Goal: Find specific page/section: Find specific page/section

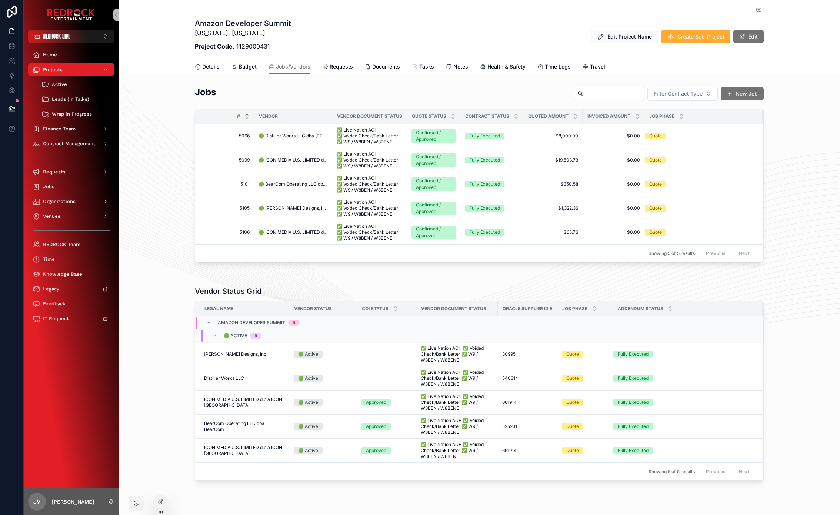
scroll to position [16, 0]
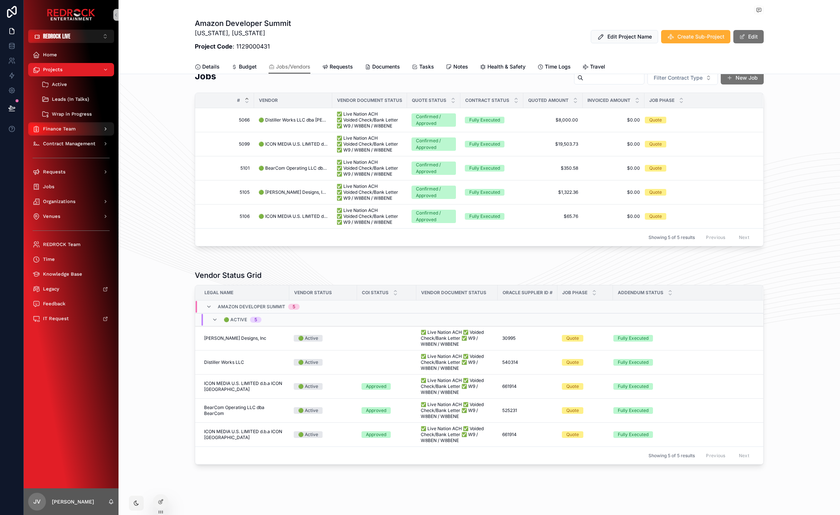
click at [72, 129] on span "Finance Team" at bounding box center [59, 129] width 33 height 6
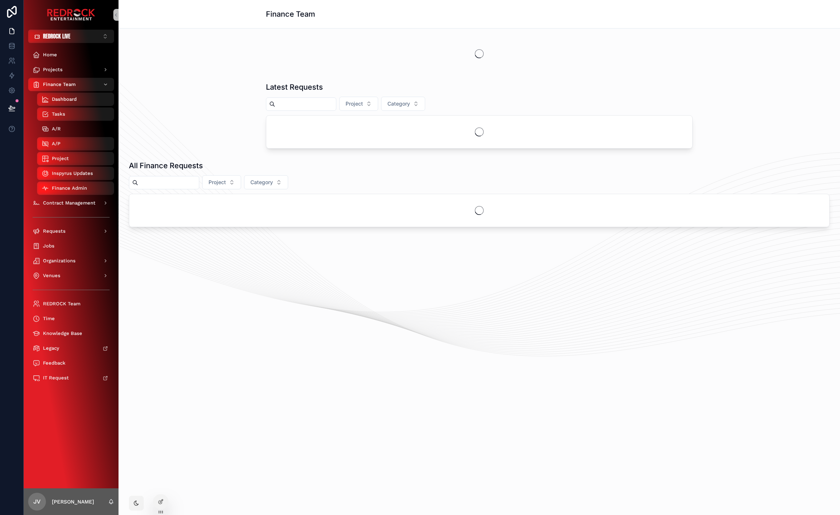
click at [76, 130] on div "A/R" at bounding box center [75, 129] width 68 height 12
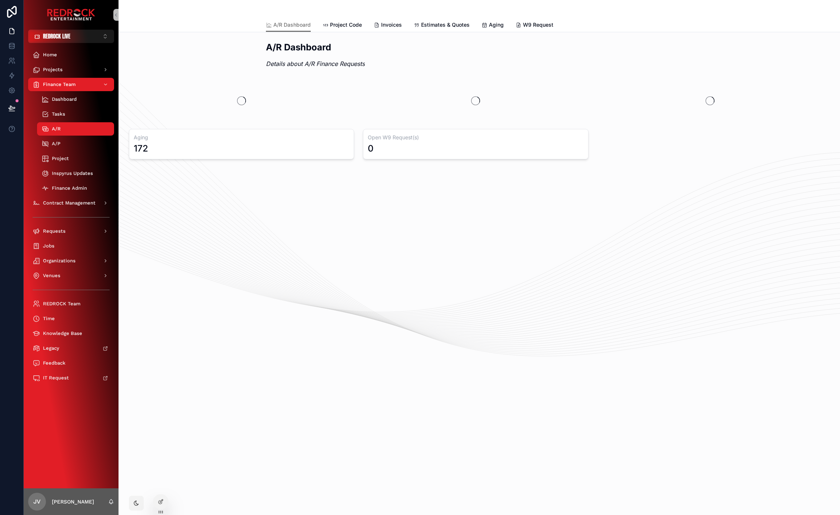
click at [403, 26] on div "A/R Dashboard Project Code Invoices Estimates & Quotes Aging W9 Request" at bounding box center [479, 25] width 426 height 14
click at [396, 26] on span "Invoices" at bounding box center [391, 24] width 21 height 7
click at [443, 27] on span "Estimates & Quotes" at bounding box center [445, 24] width 48 height 7
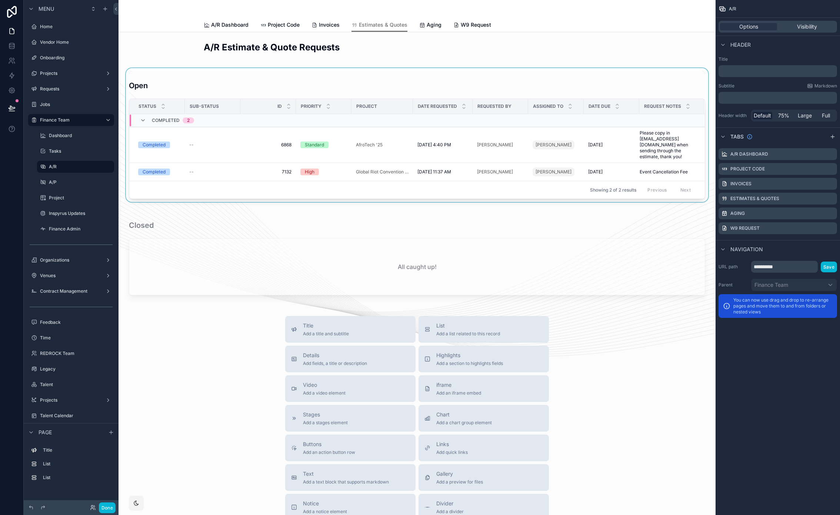
click at [367, 84] on div "scrollable content" at bounding box center [416, 135] width 585 height 134
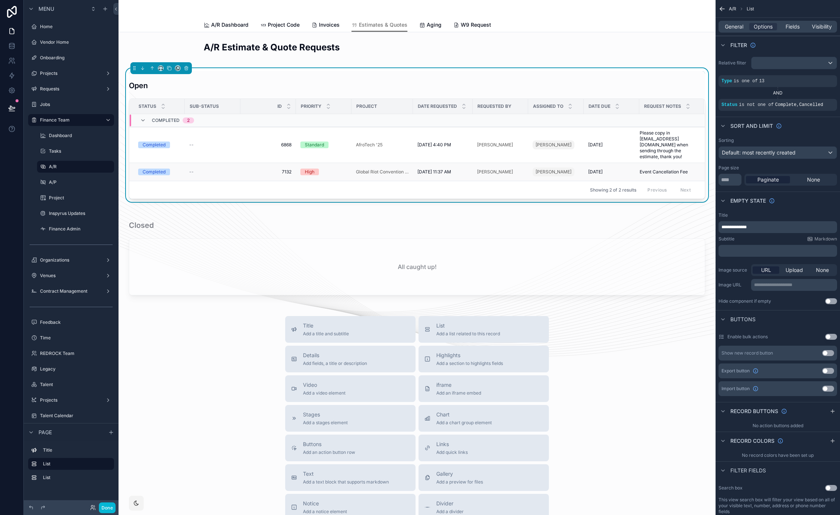
scroll to position [0, 2]
click at [108, 508] on button "Done" at bounding box center [107, 507] width 17 height 11
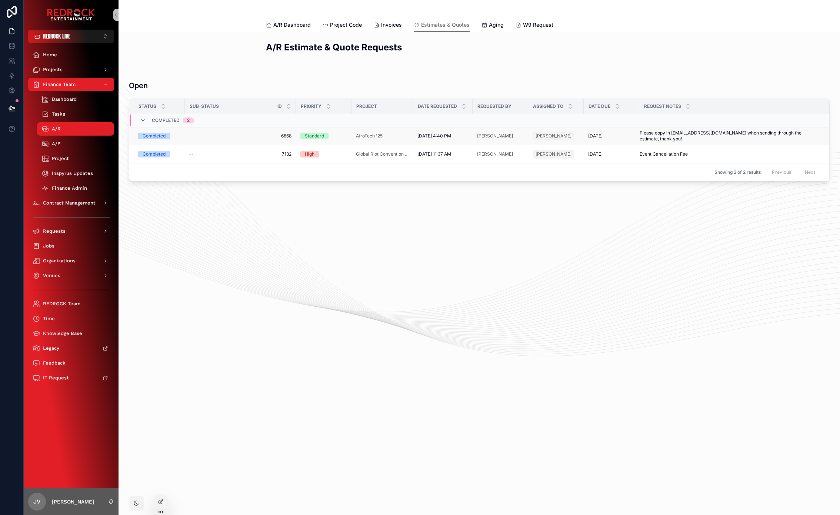
click at [281, 137] on span "6868" at bounding box center [268, 136] width 47 height 6
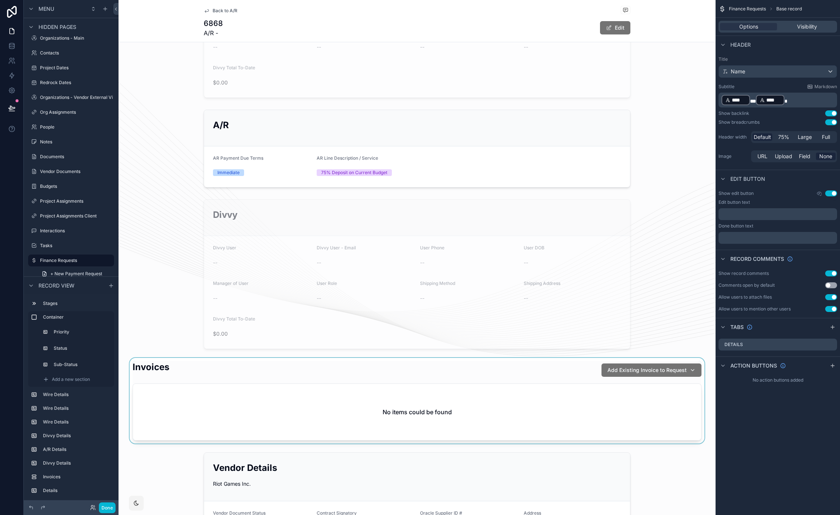
scroll to position [589, 0]
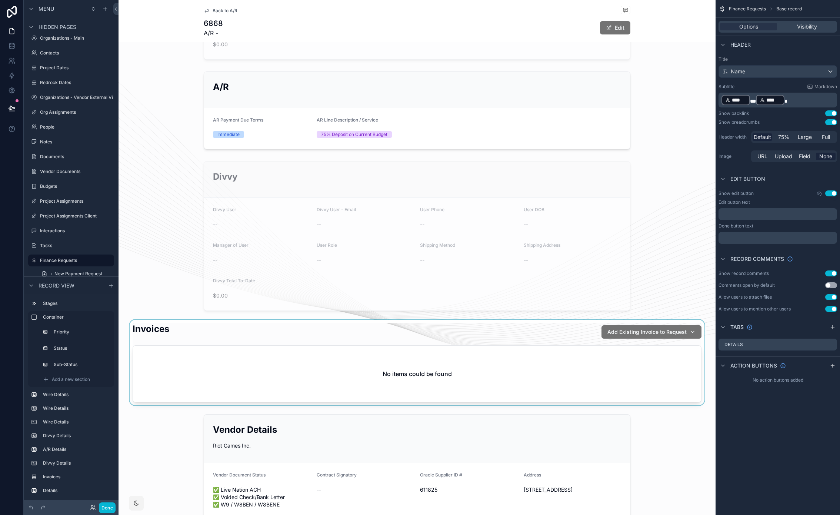
click at [206, 325] on div "scrollable content" at bounding box center [416, 362] width 597 height 86
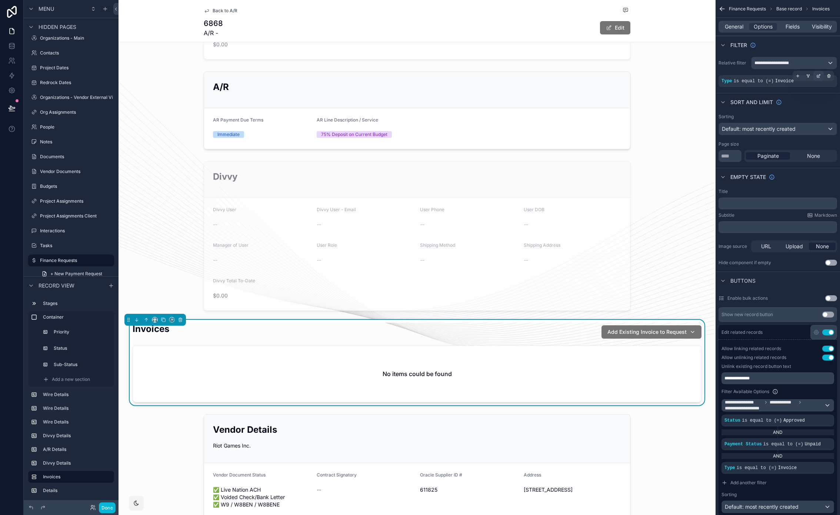
click at [818, 77] on icon "scrollable content" at bounding box center [818, 76] width 4 height 4
click at [683, 73] on div "Is equal to (=)" at bounding box center [687, 70] width 46 height 12
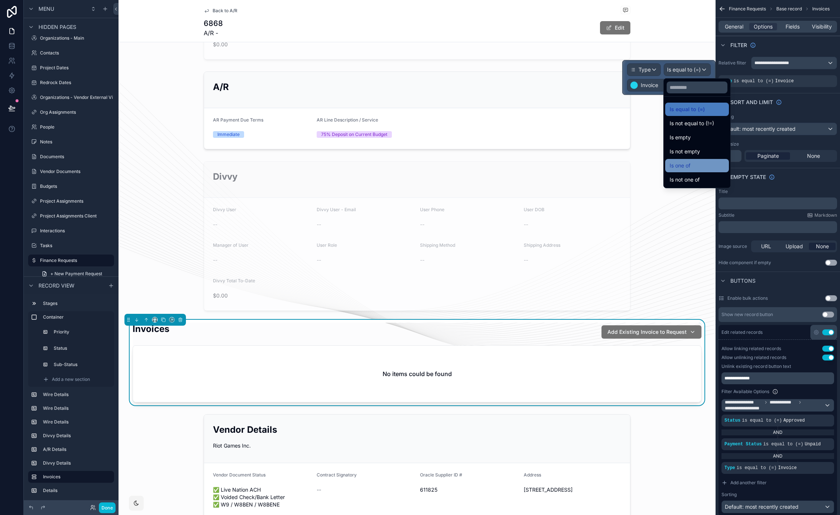
click at [702, 168] on div "Is one of" at bounding box center [696, 165] width 55 height 9
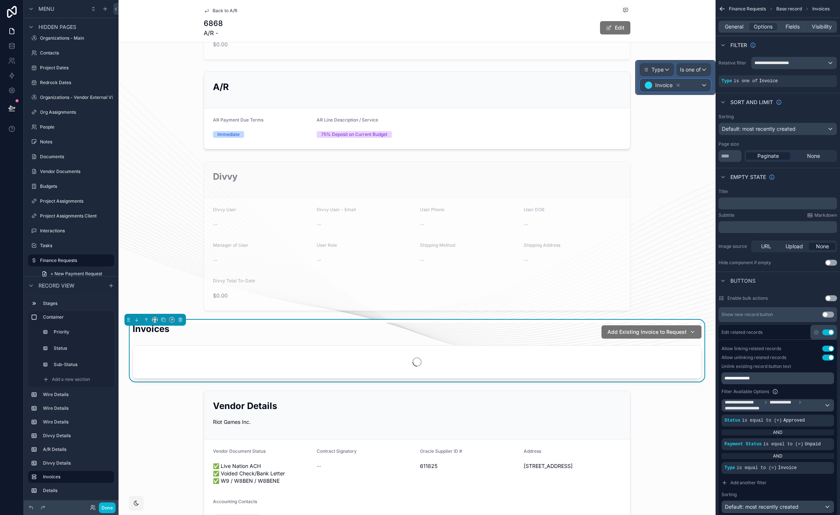
click at [703, 85] on div "Invoice" at bounding box center [675, 85] width 70 height 12
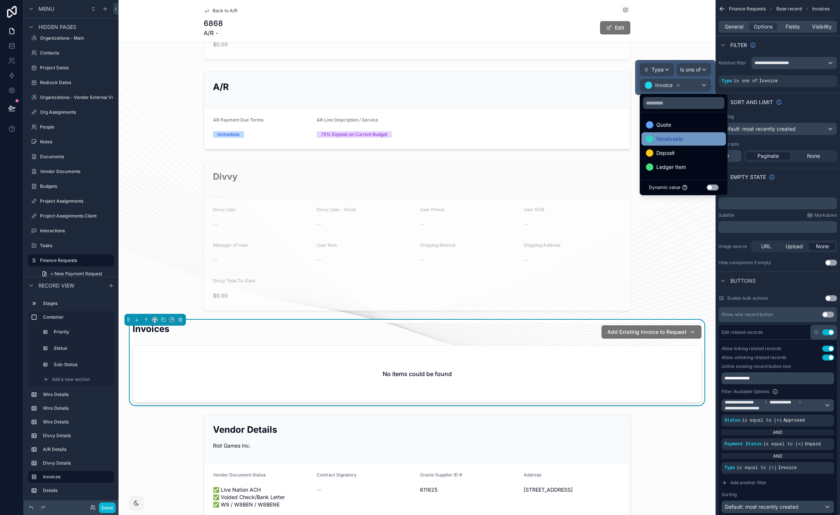
click at [690, 141] on div "Receivable" at bounding box center [684, 138] width 76 height 9
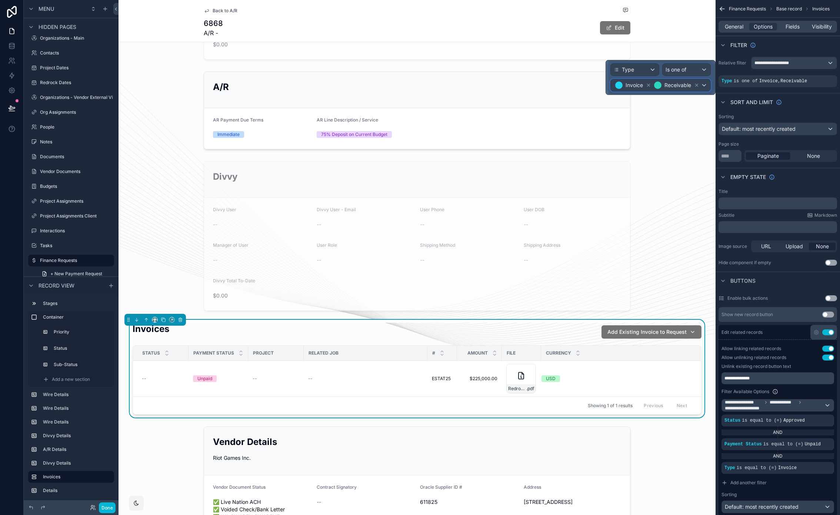
click at [706, 85] on div "Invoice Receivable" at bounding box center [660, 85] width 100 height 12
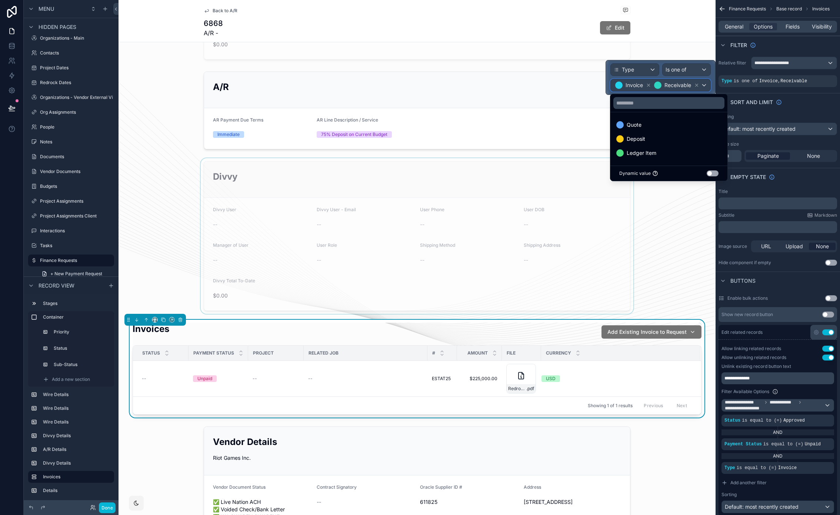
scroll to position [594, 0]
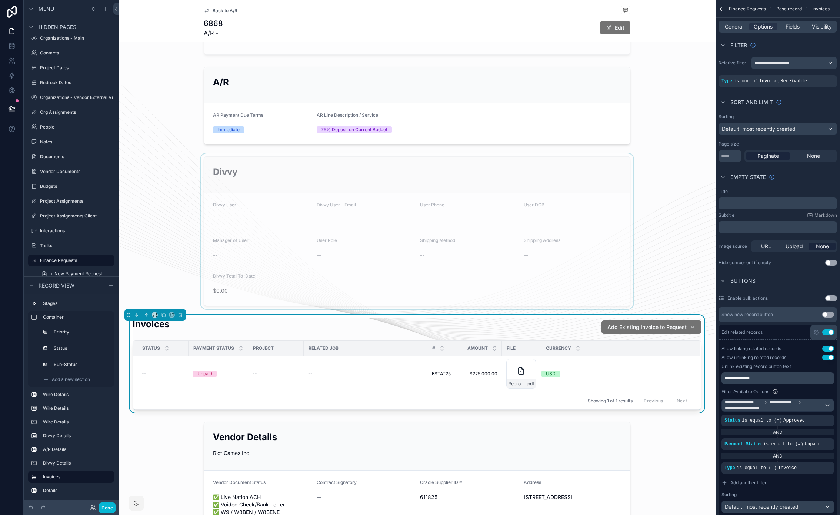
click at [649, 197] on div "scrollable content" at bounding box center [416, 230] width 597 height 155
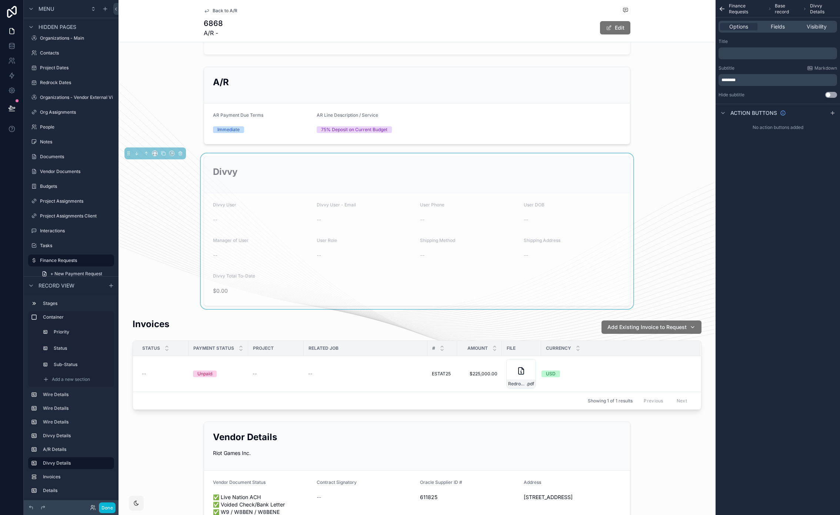
drag, startPoint x: 646, startPoint y: 169, endPoint x: 645, endPoint y: 158, distance: 10.4
drag, startPoint x: 658, startPoint y: 111, endPoint x: 659, endPoint y: 107, distance: 5.0
click at [659, 106] on div "scrollable content" at bounding box center [416, 106] width 597 height 84
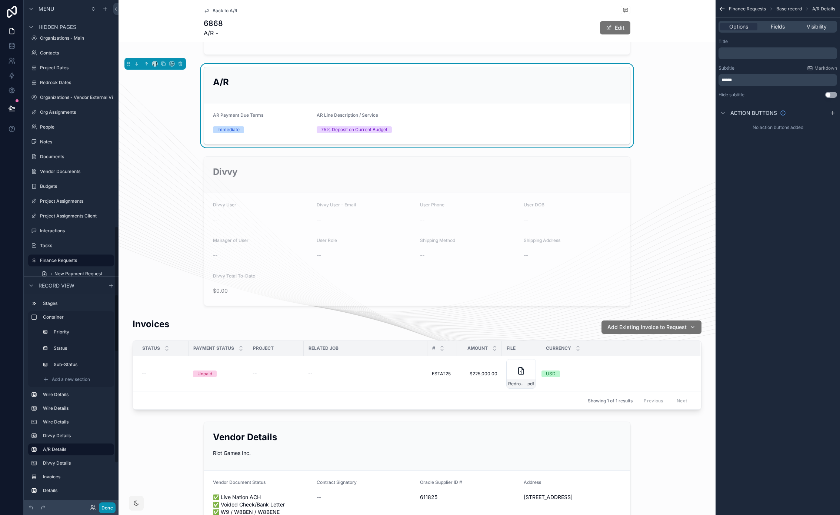
click at [108, 502] on button "Done" at bounding box center [107, 507] width 17 height 11
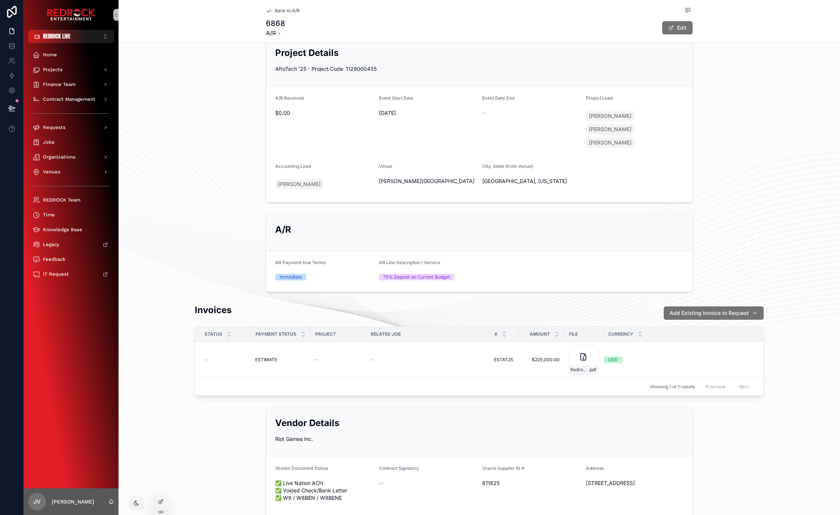
scroll to position [58, 0]
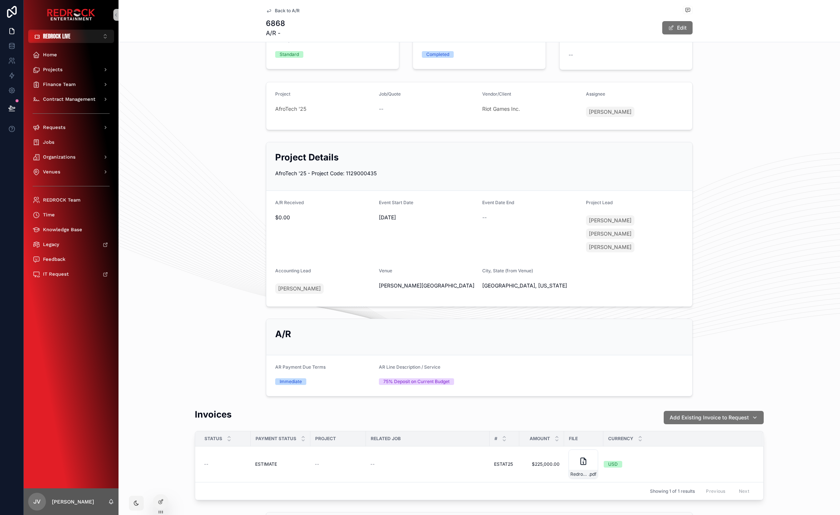
drag, startPoint x: 202, startPoint y: 365, endPoint x: 177, endPoint y: 341, distance: 34.3
